Goal: Check status: Check status

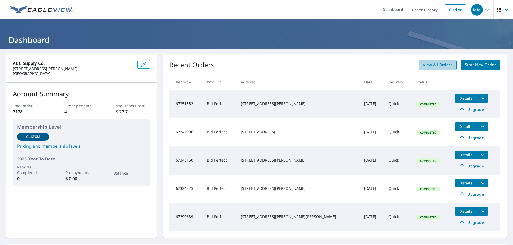
click at [437, 64] on span "View All Orders" at bounding box center [437, 65] width 29 height 7
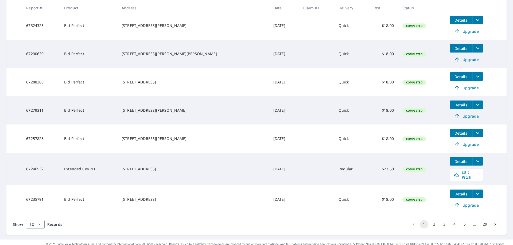
scroll to position [196, 0]
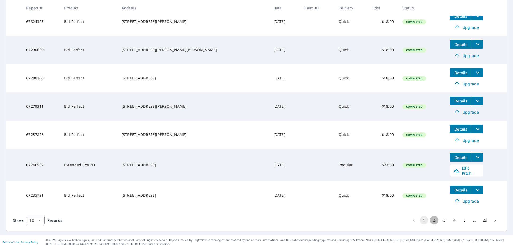
click at [430, 216] on button "2" at bounding box center [434, 220] width 9 height 9
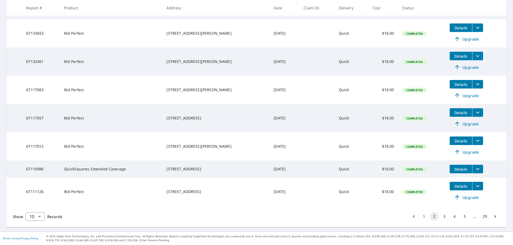
scroll to position [177, 0]
click at [450, 216] on button "4" at bounding box center [454, 217] width 9 height 9
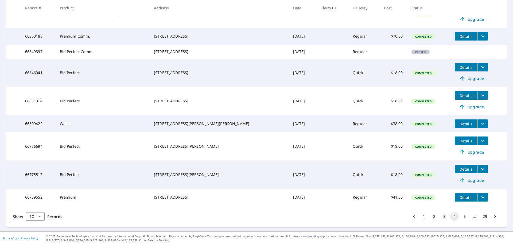
scroll to position [150, 0]
click at [460, 217] on button "5" at bounding box center [464, 217] width 9 height 9
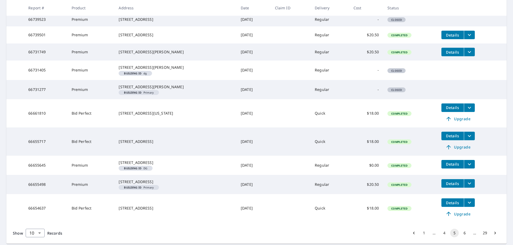
scroll to position [134, 0]
